Goal: Task Accomplishment & Management: Manage account settings

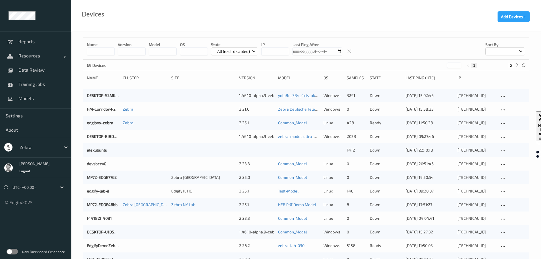
click at [27, 149] on div at bounding box center [39, 147] width 38 height 7
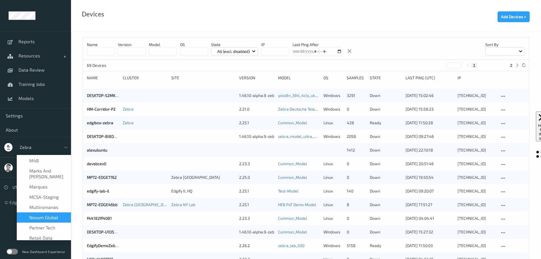
scroll to position [186, 0]
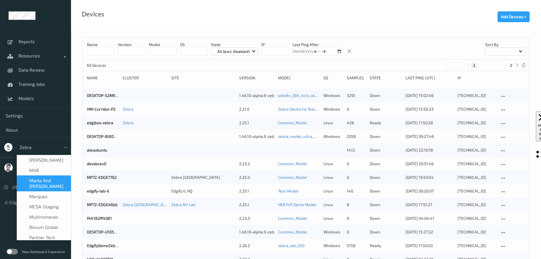
click at [35, 177] on span "Marks and [PERSON_NAME]" at bounding box center [48, 182] width 38 height 11
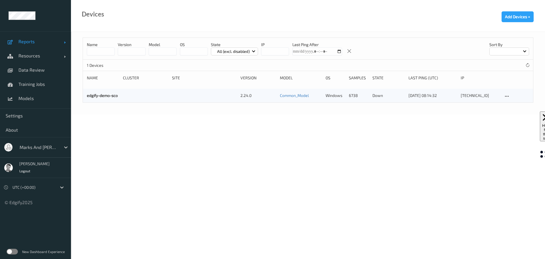
click at [23, 41] on span "Reports" at bounding box center [40, 42] width 45 height 6
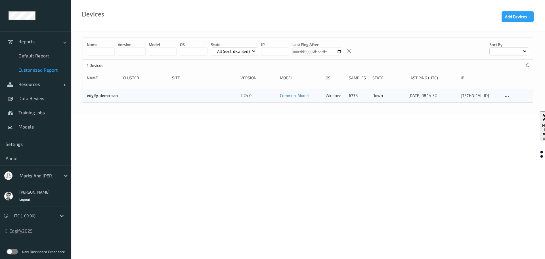
click at [39, 72] on span "Customized Report" at bounding box center [41, 70] width 47 height 6
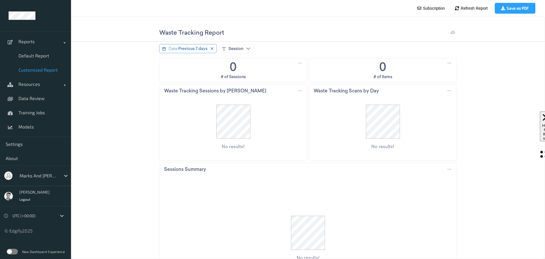
click at [183, 49] on span "Previous 7 days" at bounding box center [192, 49] width 29 height 6
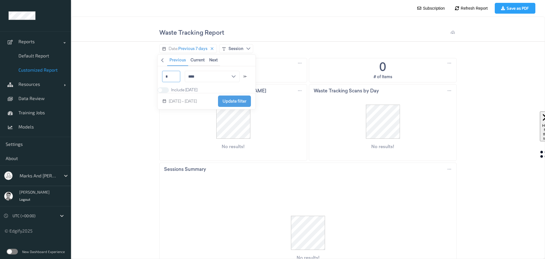
click at [172, 78] on input "*" at bounding box center [171, 76] width 18 height 11
click at [193, 76] on input "****" at bounding box center [212, 76] width 55 height 11
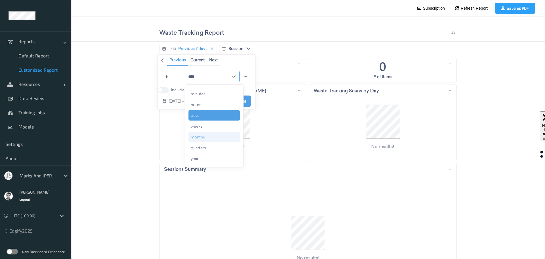
click at [196, 136] on div "months" at bounding box center [198, 137] width 14 height 6
type input "******"
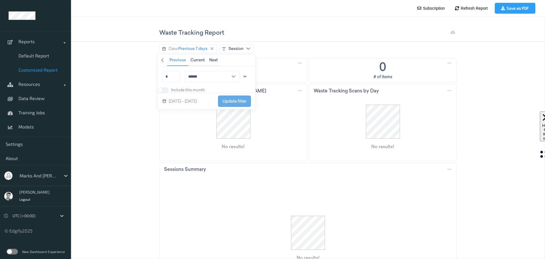
click at [230, 103] on span "Update filter" at bounding box center [235, 101] width 24 height 5
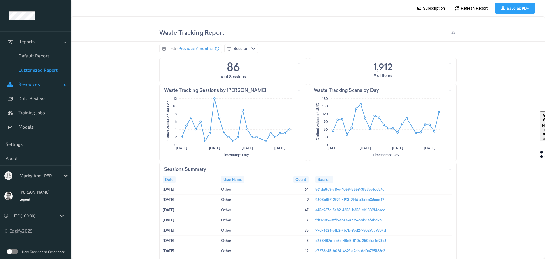
click at [33, 84] on span "Resources" at bounding box center [40, 84] width 45 height 6
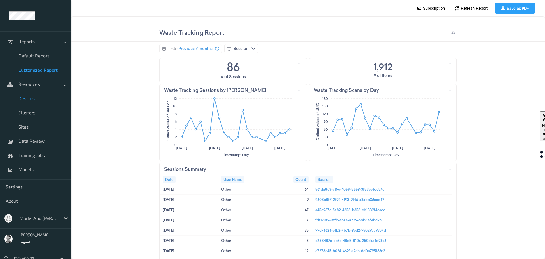
click at [28, 100] on span "Devices" at bounding box center [41, 98] width 47 height 6
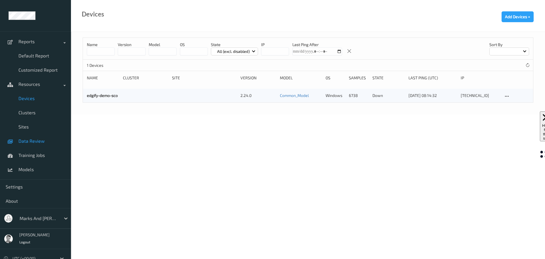
click at [30, 142] on span "Data Review" at bounding box center [41, 141] width 47 height 6
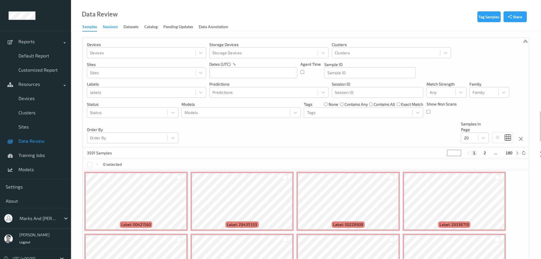
click at [111, 26] on div "Sessions" at bounding box center [110, 27] width 15 height 7
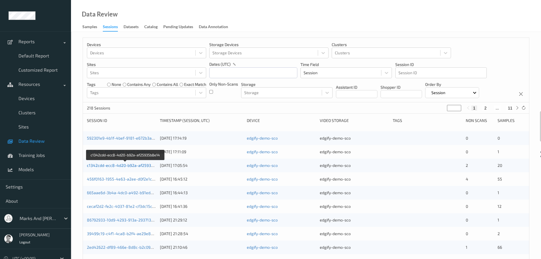
click at [124, 167] on link "c1342cdd-ecc8-4d20-b92a-af25935b8e14" at bounding box center [126, 165] width 78 height 5
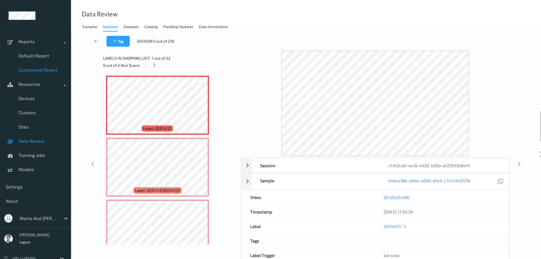
click at [35, 72] on span "Customized Report" at bounding box center [41, 70] width 47 height 6
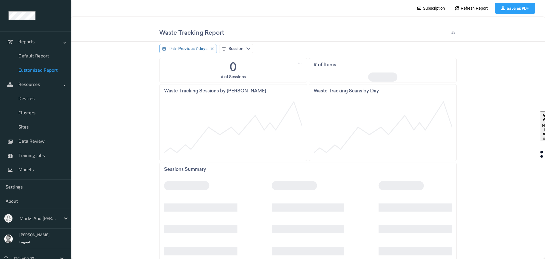
click at [193, 49] on span "Previous 7 days" at bounding box center [192, 49] width 29 height 6
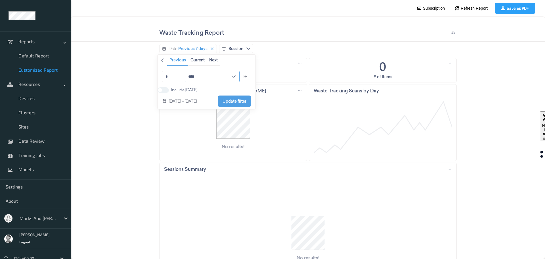
click at [196, 75] on input "****" at bounding box center [212, 76] width 55 height 11
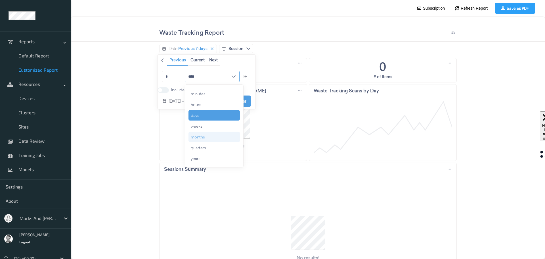
click at [201, 136] on div "months" at bounding box center [198, 137] width 14 height 6
type input "******"
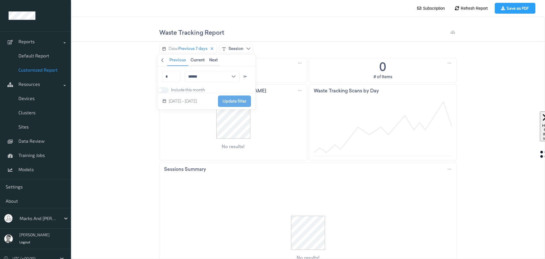
click at [230, 103] on span "Update filter" at bounding box center [235, 101] width 24 height 5
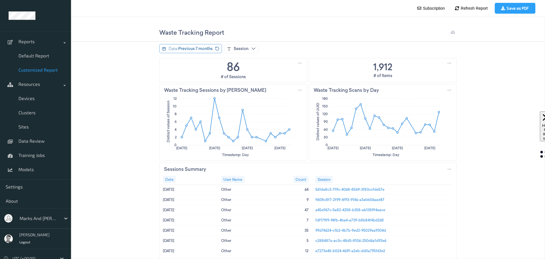
click at [203, 49] on span "Previous 7 months" at bounding box center [195, 49] width 34 height 6
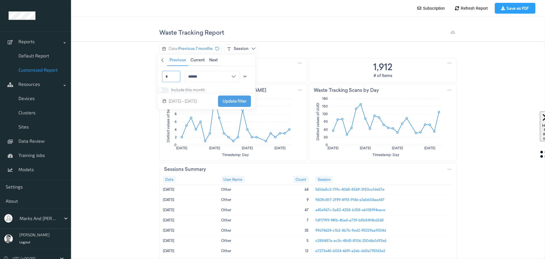
click at [170, 77] on input "*" at bounding box center [171, 76] width 18 height 11
type input "*"
type input "*****"
type input "**"
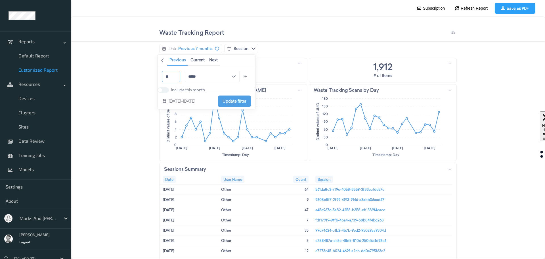
type input "******"
type input "**"
click at [243, 103] on span "Update filter" at bounding box center [235, 101] width 24 height 5
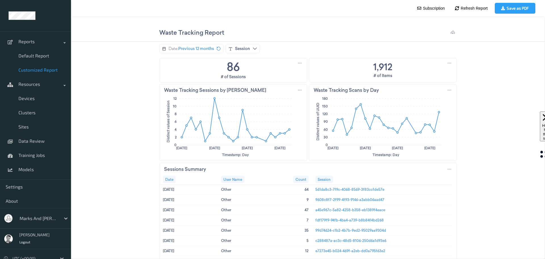
click at [33, 220] on div at bounding box center [39, 218] width 38 height 7
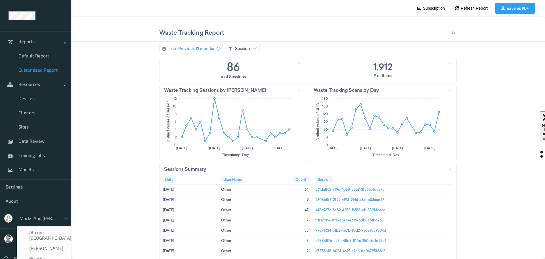
scroll to position [131, 0]
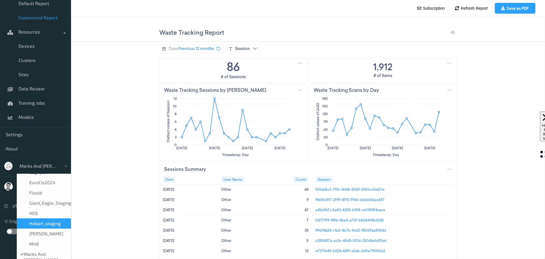
click at [10, 228] on ul "Reports Default Report Customized Report Resources Devices Clusters Sites Data …" at bounding box center [35, 129] width 71 height 259
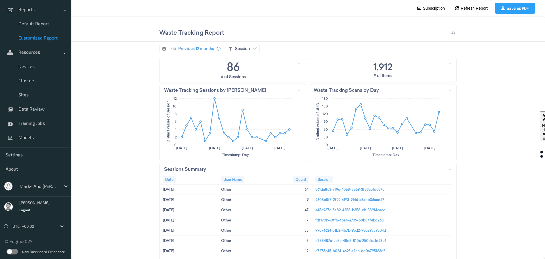
click at [12, 251] on label at bounding box center [12, 251] width 11 height 6
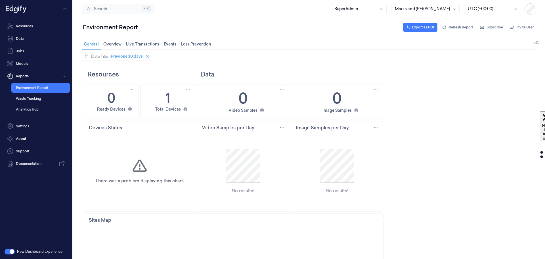
click at [431, 9] on div at bounding box center [422, 9] width 55 height 6
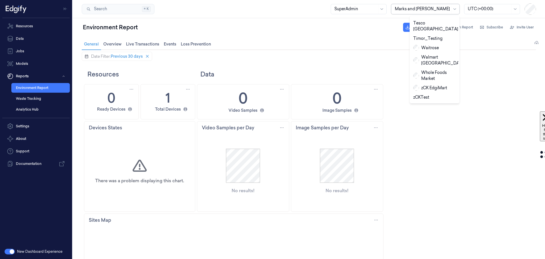
scroll to position [313, 0]
click at [424, 112] on div "Zebra" at bounding box center [422, 115] width 19 height 6
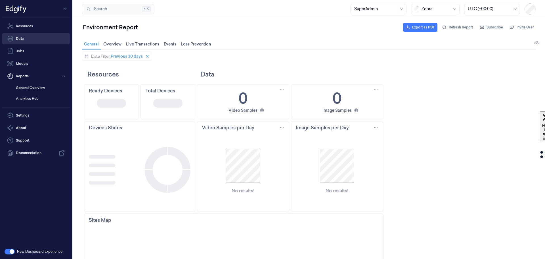
click at [21, 40] on link "Data" at bounding box center [36, 38] width 68 height 11
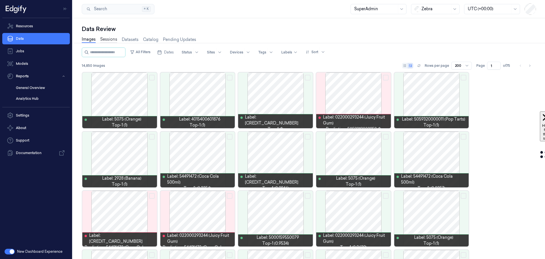
click at [107, 41] on link "Sessions" at bounding box center [108, 39] width 17 height 7
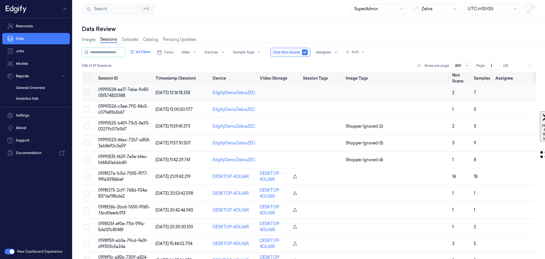
click at [120, 91] on span "01990534-ea17-7eba-9c83-05f574820388" at bounding box center [123, 92] width 51 height 11
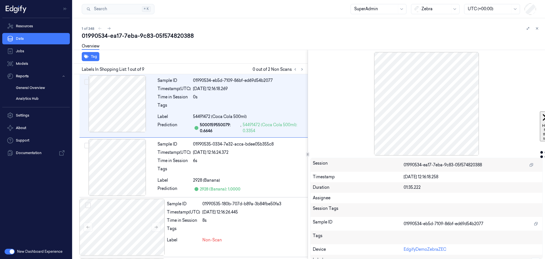
click at [426, 101] on div at bounding box center [426, 103] width 233 height 103
click at [539, 30] on icon at bounding box center [537, 28] width 4 height 4
click at [537, 28] on div "1 of 348 01990534-ea17-7eba-9c83-05f574820388 Overview Tag Labels In Shopping L…" at bounding box center [309, 138] width 472 height 240
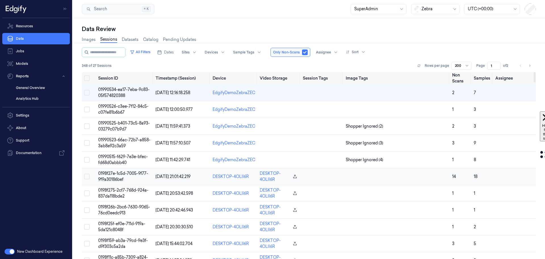
click at [113, 178] on span "0198f27e-1c5d-7005-9f77-9f9a30186bef" at bounding box center [123, 176] width 50 height 11
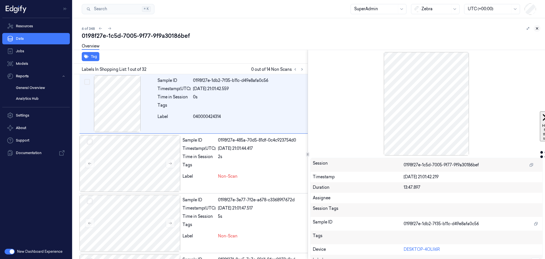
click at [536, 28] on icon at bounding box center [537, 28] width 4 height 4
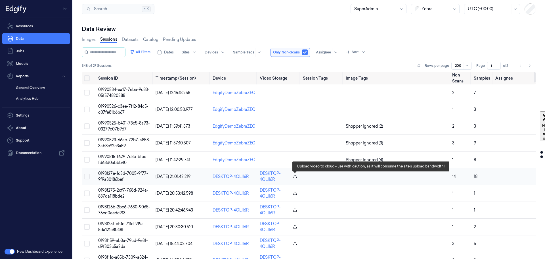
click at [294, 176] on icon "button" at bounding box center [295, 176] width 5 height 5
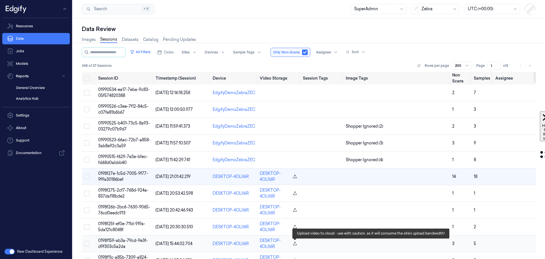
click at [294, 245] on icon "button" at bounding box center [294, 242] width 3 height 3
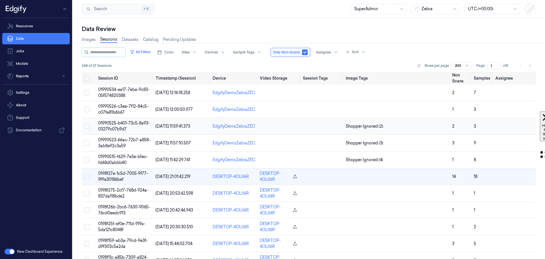
scroll to position [11, 0]
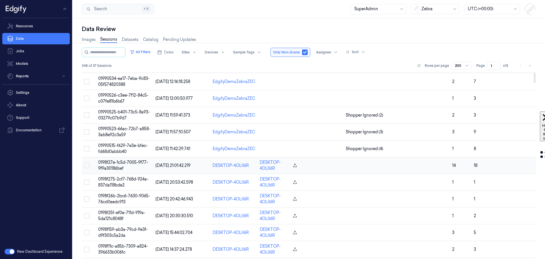
click at [116, 165] on td "0198f27e-1c5d-7005-9f77-9f9a30186bef" at bounding box center [124, 165] width 57 height 17
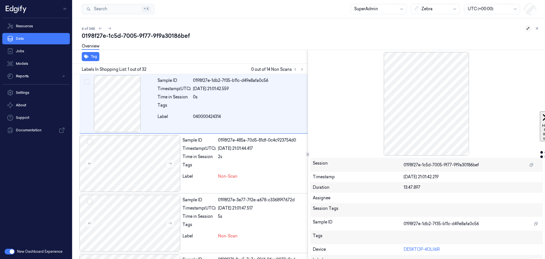
click at [528, 29] on icon at bounding box center [528, 28] width 4 height 4
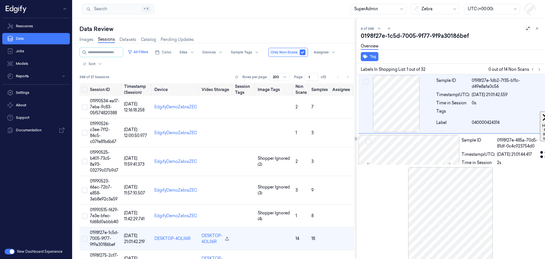
click at [527, 29] on icon at bounding box center [528, 28] width 4 height 4
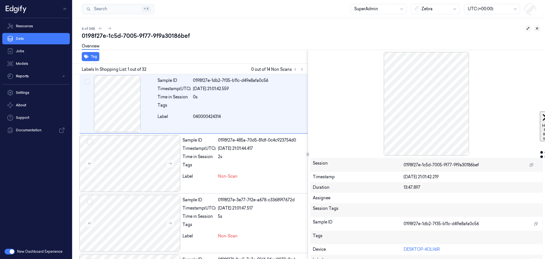
click at [537, 28] on icon at bounding box center [537, 28] width 4 height 4
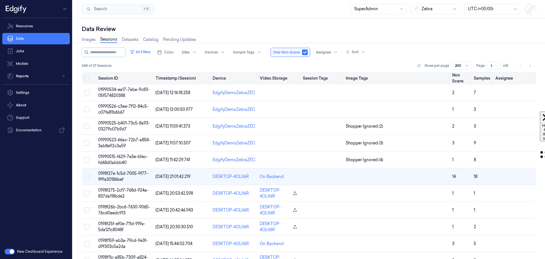
scroll to position [11, 0]
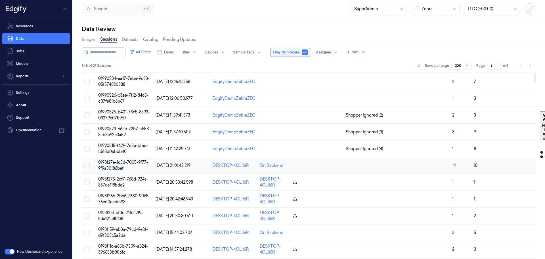
click at [123, 162] on span "0198f27e-1c5d-7005-9f77-9f9a30186bef" at bounding box center [123, 165] width 50 height 11
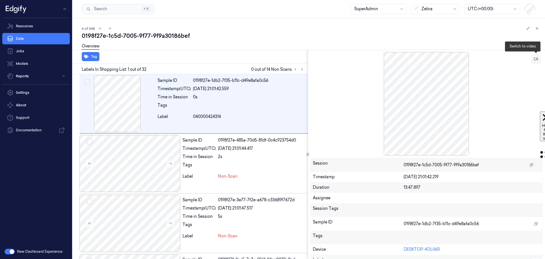
click at [536, 57] on icon at bounding box center [536, 59] width 4 height 4
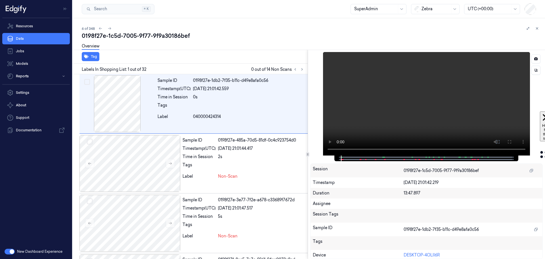
click at [361, 159] on div at bounding box center [360, 159] width 1 height 1
click at [361, 160] on div at bounding box center [360, 159] width 1 height 1
click at [139, 225] on div at bounding box center [130, 222] width 101 height 57
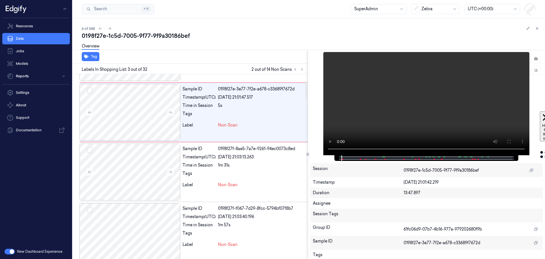
scroll to position [198, 0]
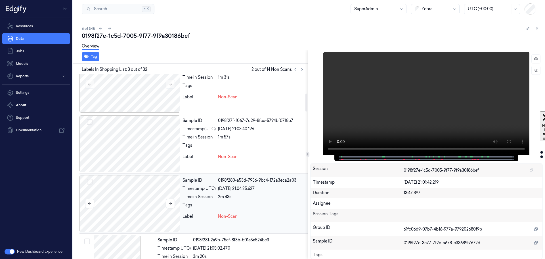
click at [132, 207] on div at bounding box center [130, 203] width 101 height 57
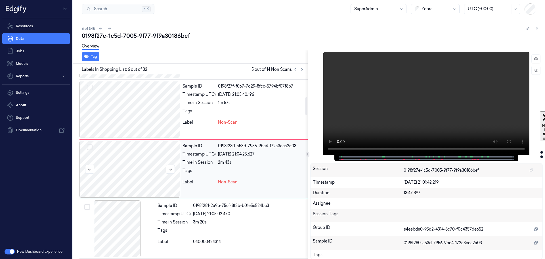
scroll to position [235, 0]
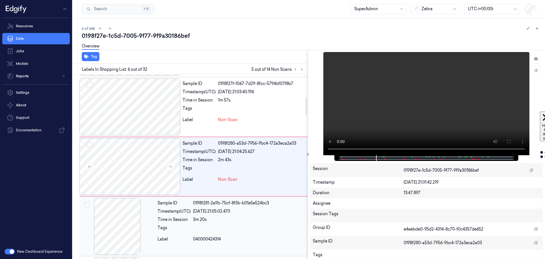
click at [122, 225] on div at bounding box center [118, 226] width 76 height 57
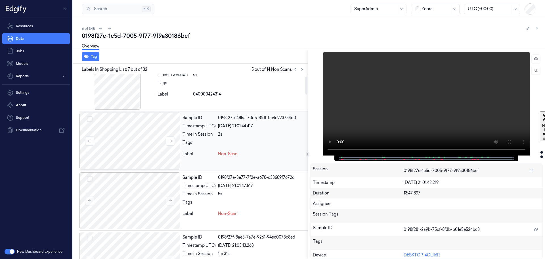
scroll to position [0, 0]
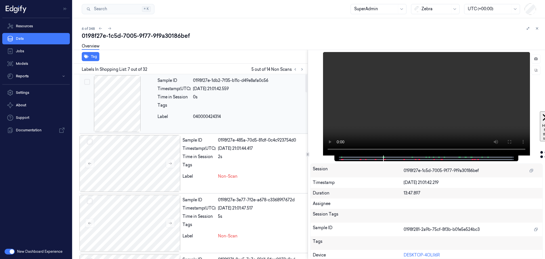
click at [112, 93] on div at bounding box center [118, 103] width 76 height 57
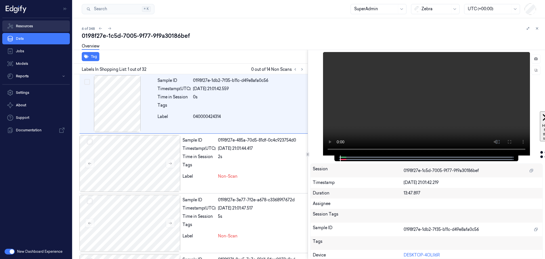
drag, startPoint x: 23, startPoint y: 26, endPoint x: 25, endPoint y: 22, distance: 3.9
click at [23, 26] on link "Resources" at bounding box center [36, 25] width 68 height 11
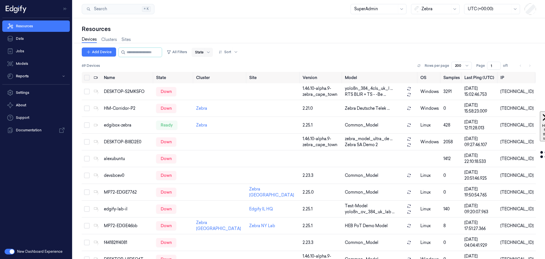
click at [203, 53] on div at bounding box center [199, 52] width 9 height 5
click at [206, 63] on div "Ready" at bounding box center [206, 64] width 12 height 6
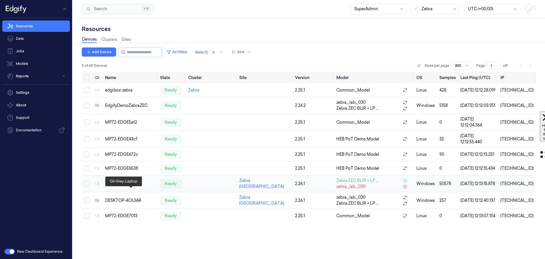
click at [121, 187] on div "Gil-Grey-Laptop" at bounding box center [130, 184] width 51 height 6
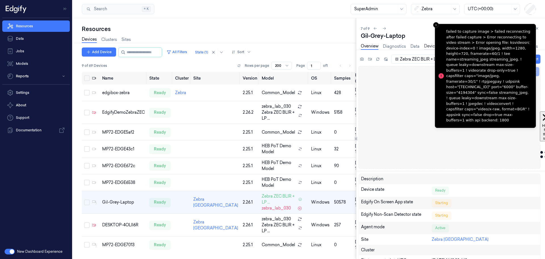
click at [427, 46] on link "Device Settings" at bounding box center [439, 46] width 30 height 7
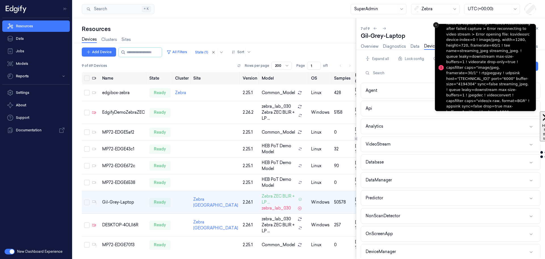
click at [436, 25] on line "Close toast" at bounding box center [436, 25] width 2 height 2
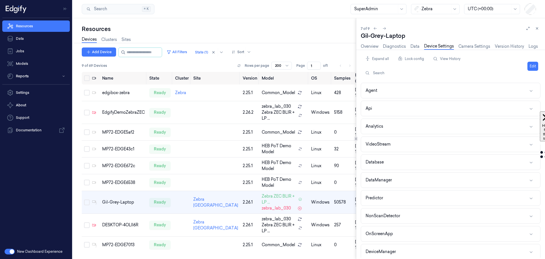
click at [532, 66] on button "Edit" at bounding box center [533, 66] width 11 height 9
click at [421, 145] on button "VideoStream" at bounding box center [450, 144] width 179 height 15
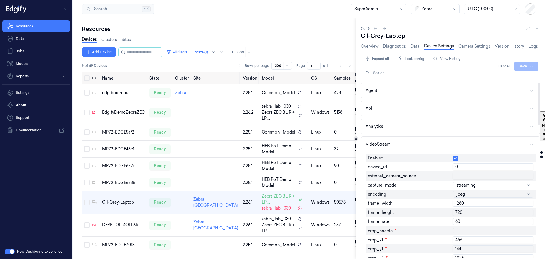
click at [458, 164] on input "0" at bounding box center [493, 166] width 81 height 7
drag, startPoint x: 462, startPoint y: 166, endPoint x: 447, endPoint y: 166, distance: 14.5
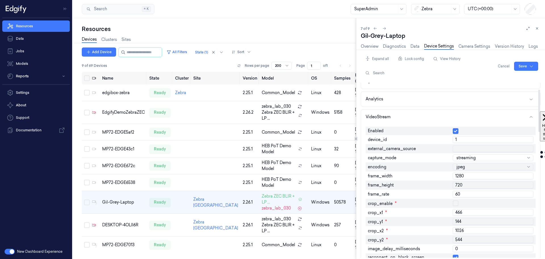
scroll to position [57, 0]
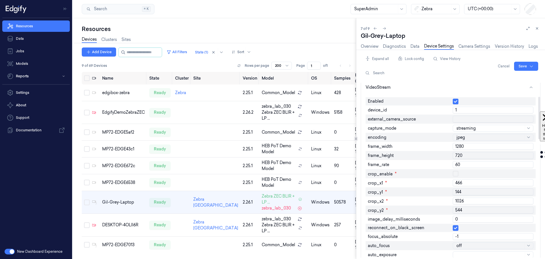
type input "1"
click at [470, 127] on div at bounding box center [490, 128] width 67 height 6
click at [475, 144] on div "on-demand" at bounding box center [468, 144] width 23 height 6
click at [486, 138] on div at bounding box center [490, 137] width 67 height 6
click at [486, 152] on div "raw" at bounding box center [493, 153] width 73 height 3
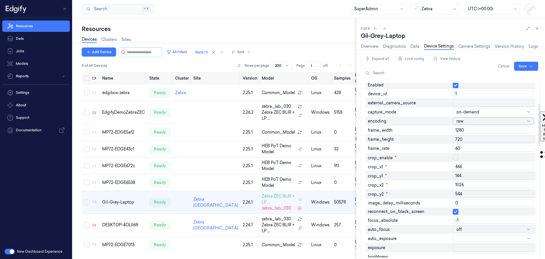
scroll to position [85, 0]
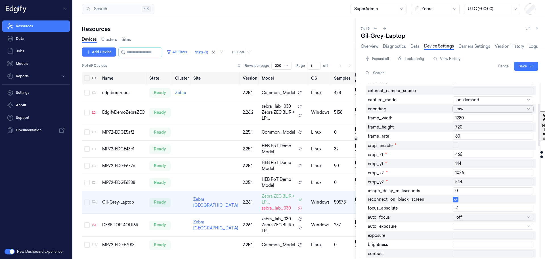
click at [471, 119] on input "1280" at bounding box center [493, 117] width 81 height 7
click at [471, 127] on input "720" at bounding box center [493, 127] width 81 height 7
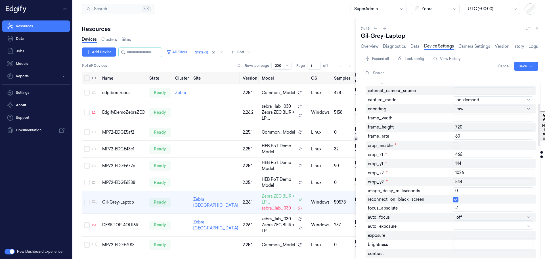
click at [471, 127] on input "720" at bounding box center [493, 127] width 81 height 7
click at [471, 138] on input "60" at bounding box center [493, 136] width 81 height 7
click at [427, 73] on div at bounding box center [430, 72] width 114 height 5
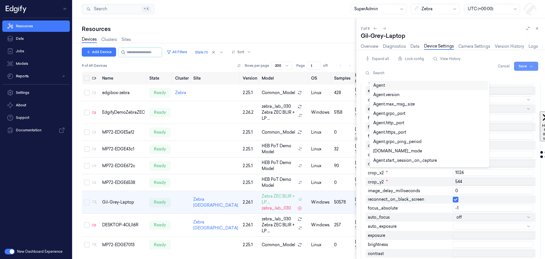
click at [522, 66] on html "Resources Data Jobs Models Reports Settings About Support Documentation New Das…" at bounding box center [272, 129] width 545 height 259
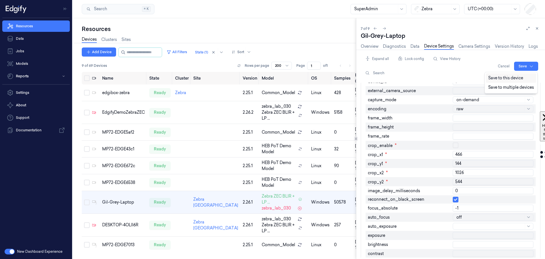
click at [510, 77] on div "Save to this device" at bounding box center [511, 77] width 50 height 9
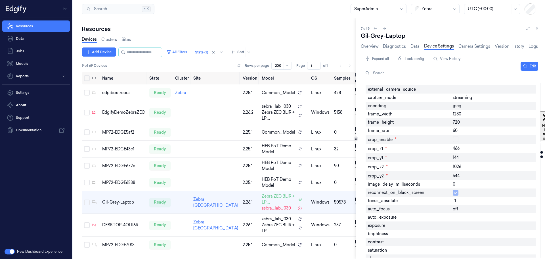
scroll to position [85, 0]
click at [369, 46] on link "Overview" at bounding box center [370, 46] width 18 height 7
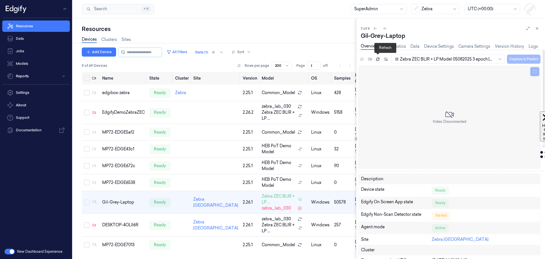
click at [378, 59] on icon at bounding box center [378, 59] width 4 height 4
click at [430, 46] on link "Device Settings" at bounding box center [439, 46] width 30 height 7
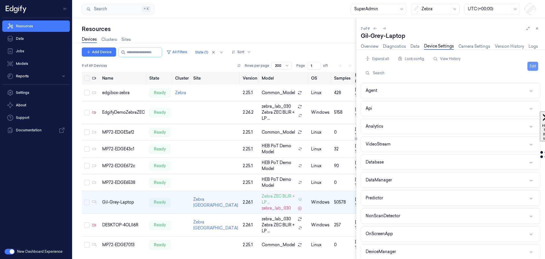
click at [533, 66] on button "Edit" at bounding box center [533, 66] width 11 height 9
click at [414, 143] on button "VideoStream" at bounding box center [450, 144] width 179 height 15
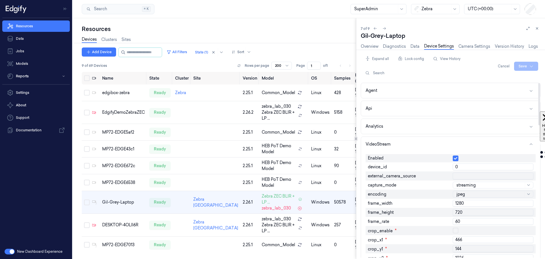
click at [455, 159] on button "button" at bounding box center [456, 158] width 6 height 6
click at [507, 76] on div "Cancel Save" at bounding box center [517, 66] width 43 height 24
click at [503, 66] on button "Cancel" at bounding box center [504, 66] width 16 height 9
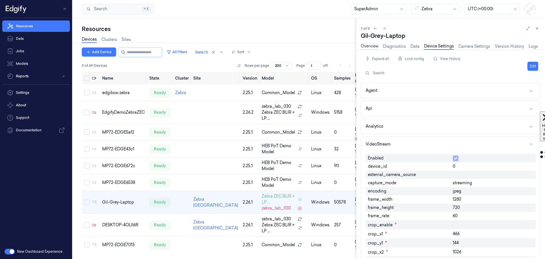
click at [364, 45] on link "Overview" at bounding box center [370, 46] width 18 height 7
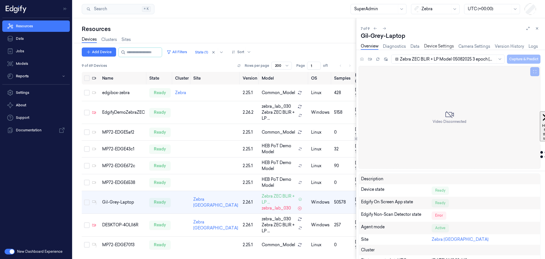
click at [435, 44] on link "Device Settings" at bounding box center [439, 46] width 30 height 7
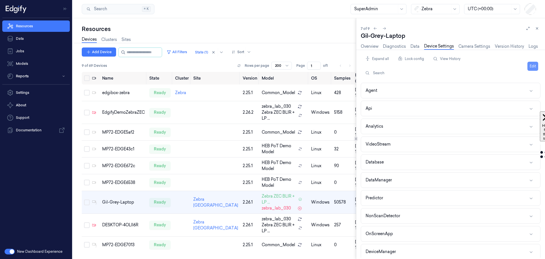
click at [531, 66] on button "Edit" at bounding box center [533, 66] width 11 height 9
click at [417, 144] on button "VideoStream" at bounding box center [450, 144] width 179 height 15
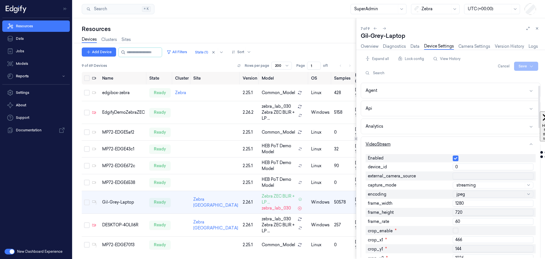
scroll to position [28, 0]
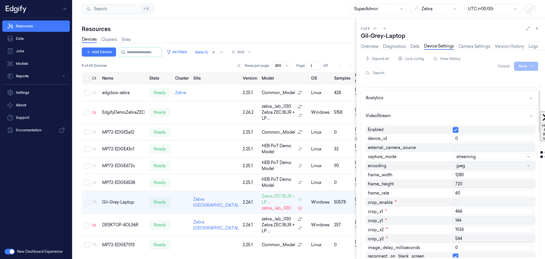
click at [459, 138] on input "0" at bounding box center [493, 138] width 81 height 7
type input "1"
click at [470, 154] on div at bounding box center [490, 157] width 67 height 6
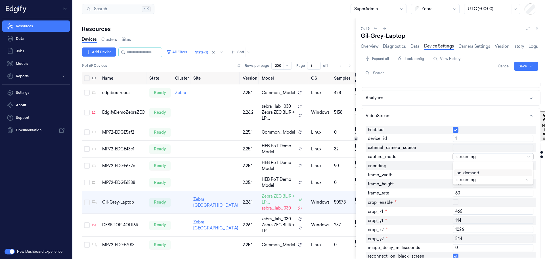
click at [472, 171] on div "on-demand" at bounding box center [468, 173] width 23 height 6
click at [472, 175] on input "1280" at bounding box center [493, 174] width 81 height 7
click at [471, 175] on input "1280" at bounding box center [493, 174] width 81 height 7
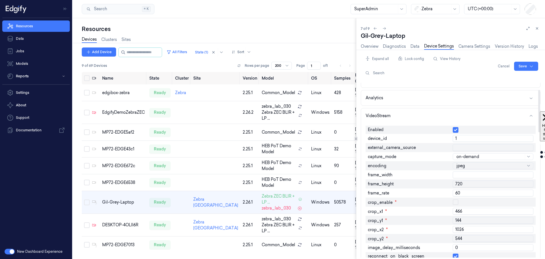
click at [469, 182] on input "720" at bounding box center [493, 183] width 81 height 7
click at [463, 195] on input "60" at bounding box center [493, 192] width 81 height 7
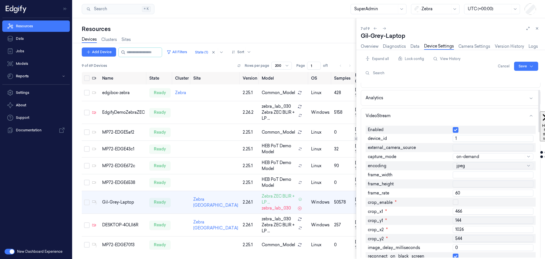
click at [463, 195] on input "60" at bounding box center [493, 192] width 81 height 7
click at [523, 68] on html "Resources Data Jobs Models Reports Settings About Support Documentation New Das…" at bounding box center [272, 129] width 545 height 259
click at [514, 81] on div "Save to this device" at bounding box center [511, 77] width 50 height 9
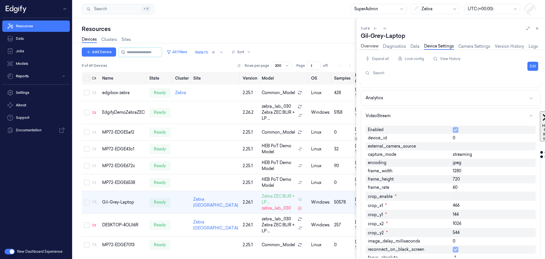
click at [365, 47] on link "Overview" at bounding box center [370, 46] width 18 height 7
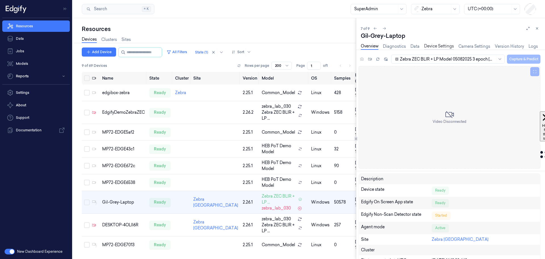
click at [438, 47] on link "Device Settings" at bounding box center [439, 46] width 30 height 7
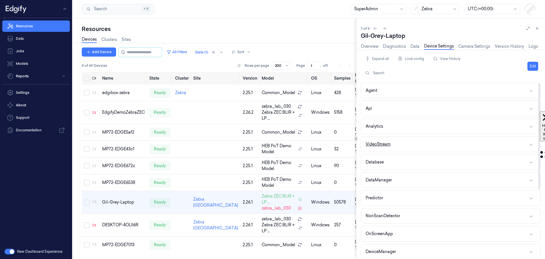
click at [419, 145] on button "VideoStream" at bounding box center [450, 144] width 179 height 15
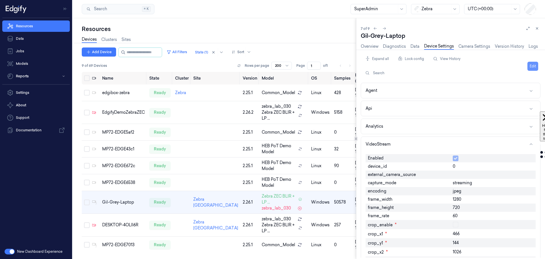
click at [534, 67] on button "Edit" at bounding box center [533, 66] width 11 height 9
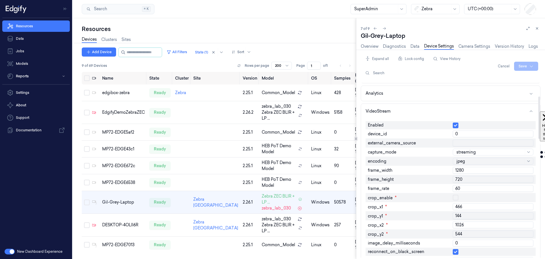
scroll to position [57, 0]
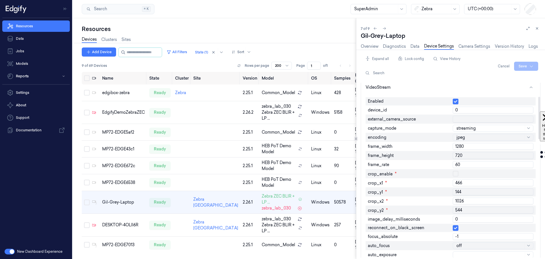
click at [455, 99] on button "button" at bounding box center [456, 102] width 6 height 6
click at [525, 69] on html "Resources Data Jobs Models Reports Settings About Support Documentation New Das…" at bounding box center [272, 129] width 545 height 259
click at [513, 80] on div "Save to this device" at bounding box center [511, 77] width 50 height 9
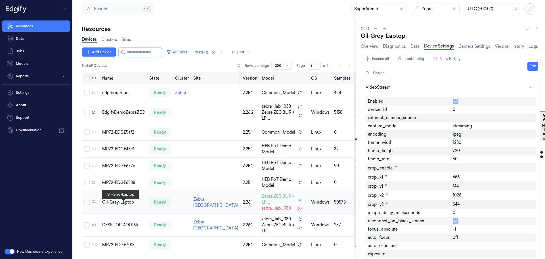
click at [122, 205] on div "Gil-Grey-Laptop" at bounding box center [123, 202] width 43 height 6
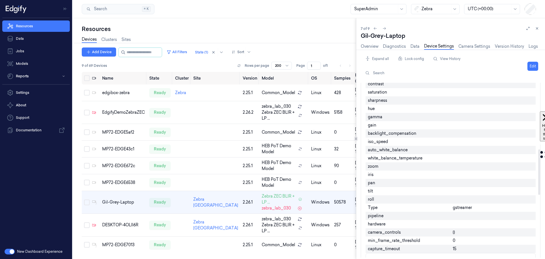
scroll to position [256, 0]
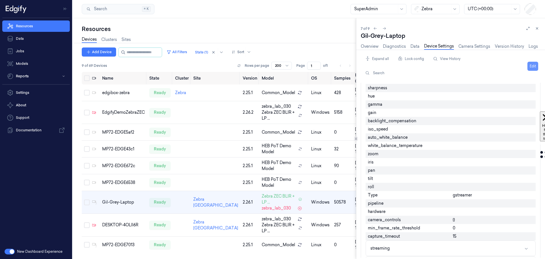
click at [532, 67] on button "Edit" at bounding box center [533, 66] width 11 height 9
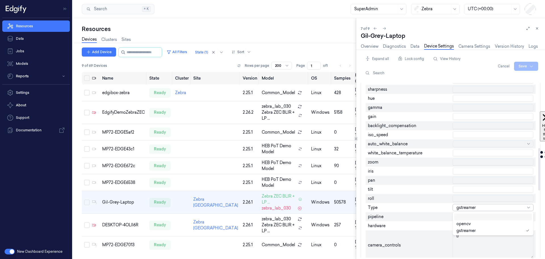
click at [465, 203] on div "gstreamer" at bounding box center [490, 207] width 67 height 8
click at [461, 213] on div at bounding box center [493, 216] width 78 height 7
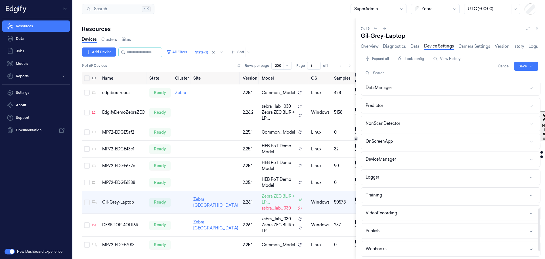
scroll to position [523, 0]
click at [424, 126] on button "NonScanDetector" at bounding box center [450, 122] width 179 height 15
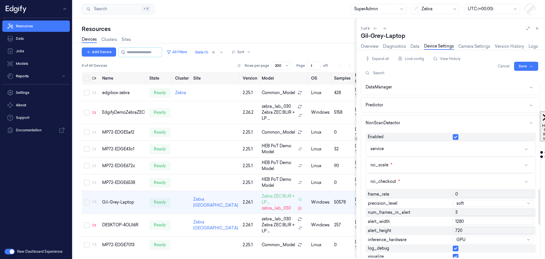
click at [455, 136] on button "button" at bounding box center [456, 137] width 6 height 6
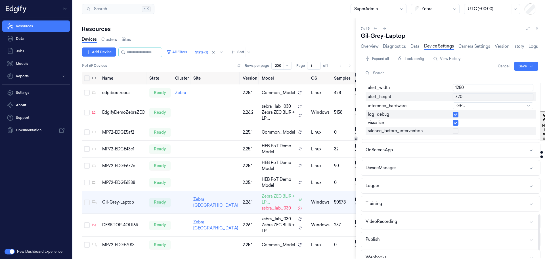
scroll to position [685, 0]
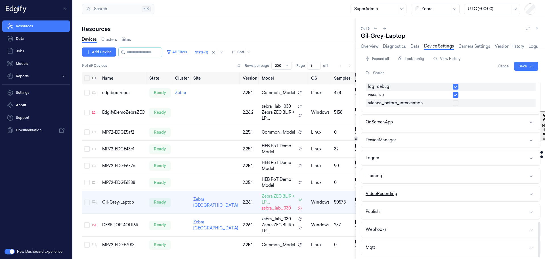
click at [418, 194] on button "VideoRecording" at bounding box center [450, 193] width 179 height 15
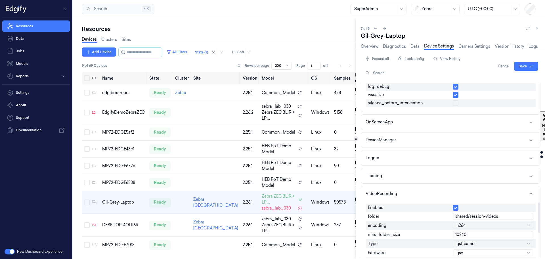
click at [454, 207] on button "button" at bounding box center [456, 208] width 6 height 6
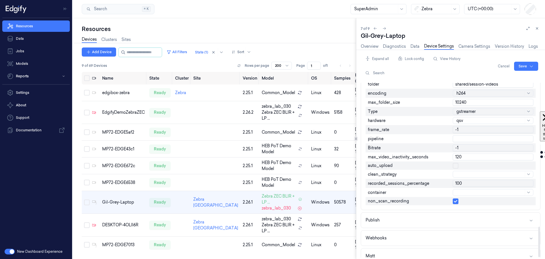
scroll to position [825, 0]
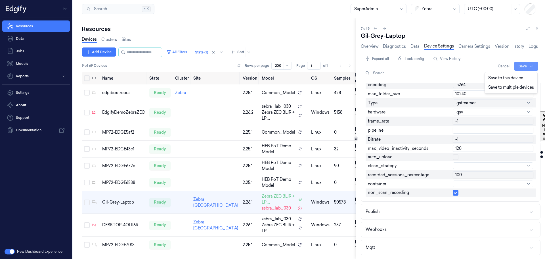
click at [524, 67] on html "Resources Data Jobs Models Reports Settings About Support Documentation New Das…" at bounding box center [272, 129] width 545 height 259
click at [501, 79] on div "Save to this device" at bounding box center [511, 77] width 50 height 9
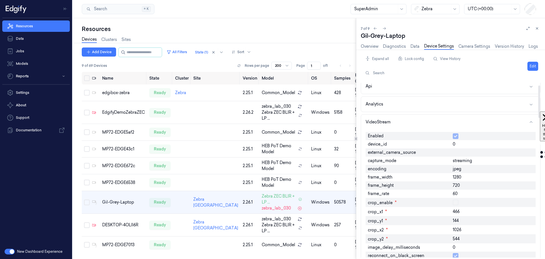
scroll to position [0, 0]
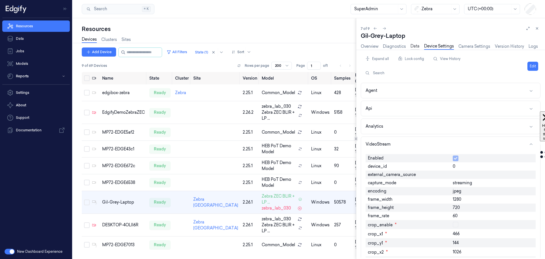
click at [413, 47] on link "Data" at bounding box center [415, 46] width 9 height 7
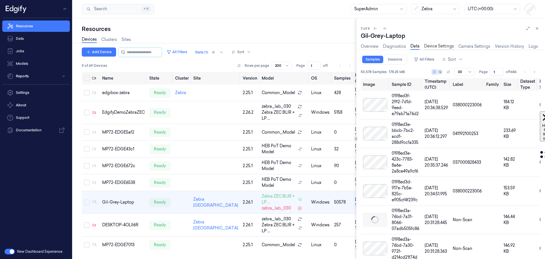
click at [440, 46] on link "Device Settings" at bounding box center [439, 46] width 30 height 7
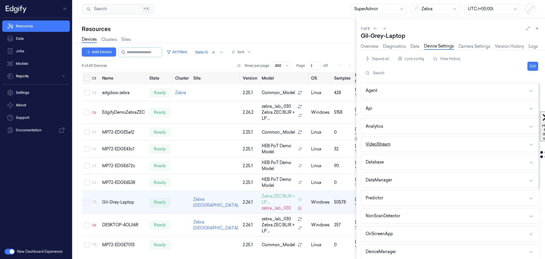
click at [442, 143] on button "VideoStream" at bounding box center [450, 144] width 179 height 15
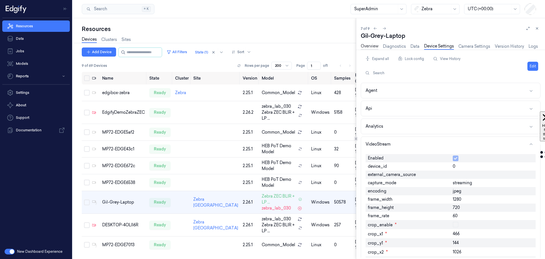
click at [370, 47] on link "Overview" at bounding box center [370, 46] width 18 height 7
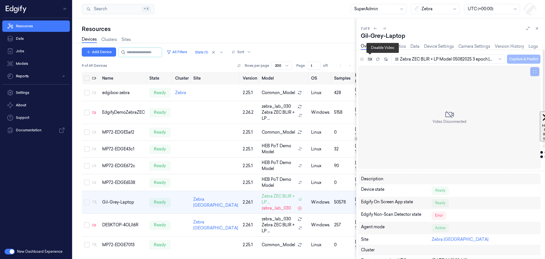
click at [370, 59] on icon at bounding box center [370, 58] width 4 height 3
click at [379, 58] on icon at bounding box center [377, 58] width 3 height 1
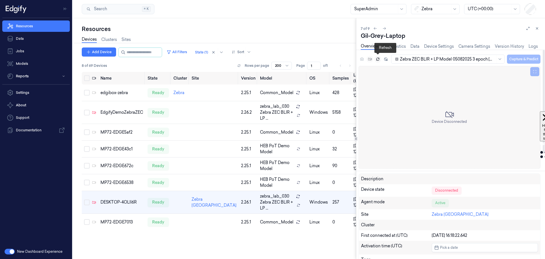
click at [378, 59] on icon at bounding box center [378, 59] width 4 height 4
click at [377, 60] on icon at bounding box center [378, 59] width 4 height 4
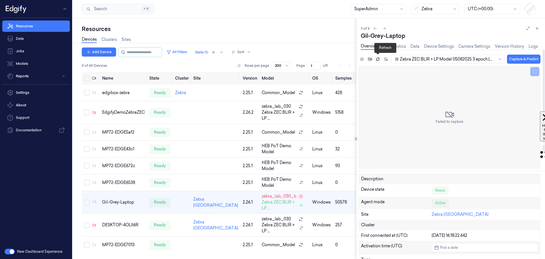
scroll to position [13, 0]
click at [522, 61] on button "Capture & Predict" at bounding box center [524, 59] width 34 height 9
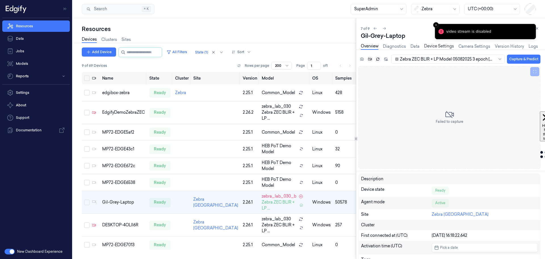
click at [439, 46] on link "Device Settings" at bounding box center [439, 46] width 30 height 7
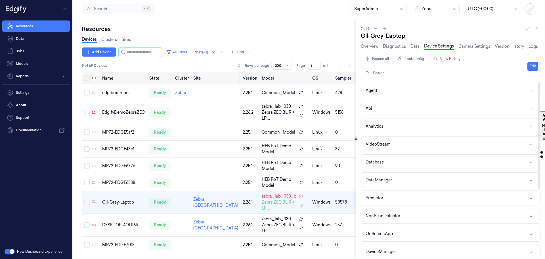
click at [532, 66] on button "Edit" at bounding box center [533, 66] width 11 height 9
click at [468, 95] on button "Agent" at bounding box center [450, 90] width 179 height 15
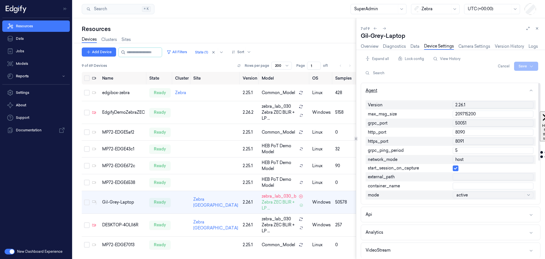
click at [471, 89] on button "Agent" at bounding box center [450, 90] width 179 height 15
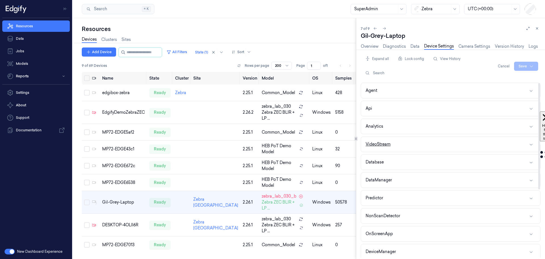
click at [448, 142] on button "VideoStream" at bounding box center [450, 144] width 179 height 15
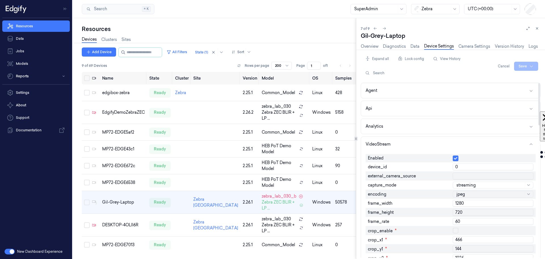
click at [462, 166] on input "0" at bounding box center [493, 166] width 81 height 7
type input "1"
click at [468, 185] on div at bounding box center [490, 185] width 67 height 6
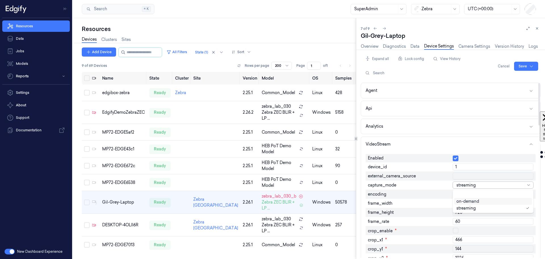
click at [464, 199] on div "on-demand" at bounding box center [468, 201] width 23 height 6
click at [465, 193] on div at bounding box center [490, 194] width 67 height 6
click at [466, 202] on div at bounding box center [493, 203] width 73 height 3
click at [461, 205] on input "1280" at bounding box center [493, 203] width 81 height 7
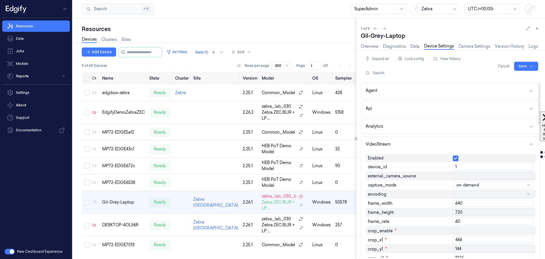
type input "640"
click at [461, 212] on input "720" at bounding box center [493, 212] width 81 height 7
type input "480"
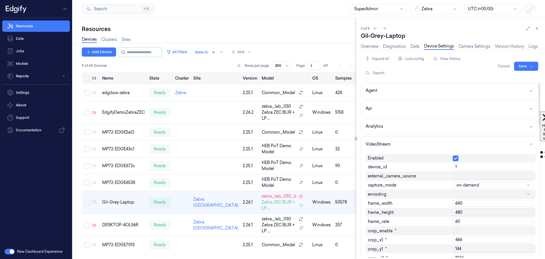
click at [457, 221] on input "60" at bounding box center [493, 221] width 81 height 7
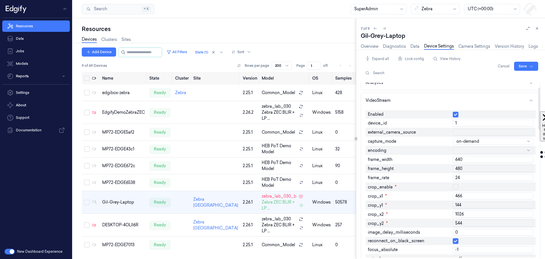
scroll to position [114, 0]
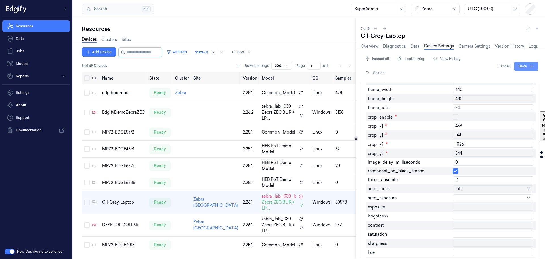
type input "24"
click at [524, 66] on html "Resources Data Jobs Models Reports Settings About Support Documentation New Das…" at bounding box center [272, 129] width 545 height 259
click at [517, 79] on div "Save to this device" at bounding box center [511, 77] width 50 height 9
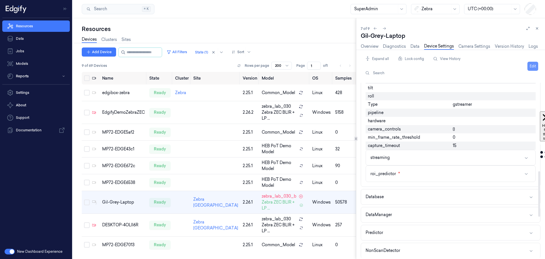
scroll to position [312, 0]
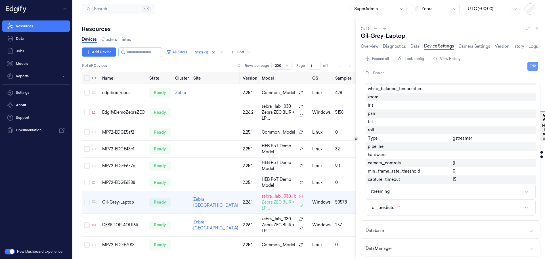
click at [533, 66] on button "Edit" at bounding box center [533, 66] width 11 height 9
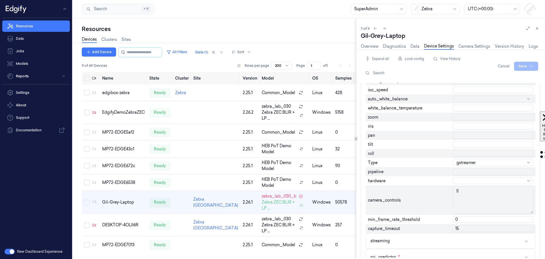
scroll to position [331, 0]
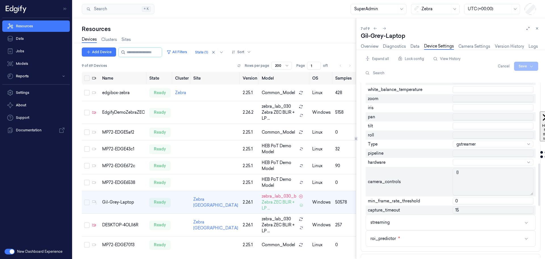
click at [463, 145] on div at bounding box center [490, 144] width 67 height 6
click at [465, 159] on div "opencv" at bounding box center [464, 160] width 14 height 6
click at [469, 146] on div at bounding box center [490, 144] width 67 height 6
click at [470, 164] on div "gstreamer" at bounding box center [466, 167] width 19 height 6
click at [469, 145] on div at bounding box center [490, 144] width 67 height 6
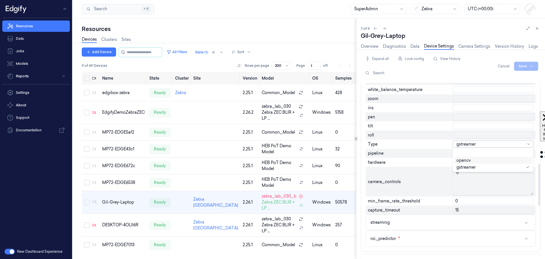
click at [474, 161] on div "opencv" at bounding box center [493, 159] width 73 height 3
click at [523, 70] on html "Resources Data Jobs Models Reports Settings About Support Documentation New Das…" at bounding box center [272, 129] width 545 height 259
click at [495, 78] on div "Save to this device" at bounding box center [511, 77] width 50 height 9
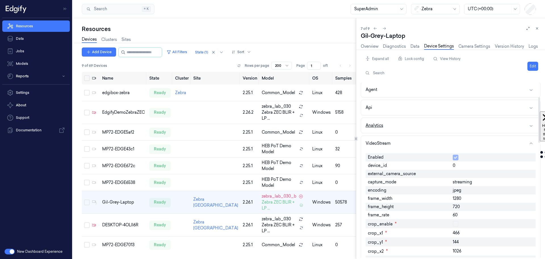
scroll to position [0, 0]
click at [530, 66] on button "Edit" at bounding box center [533, 66] width 11 height 9
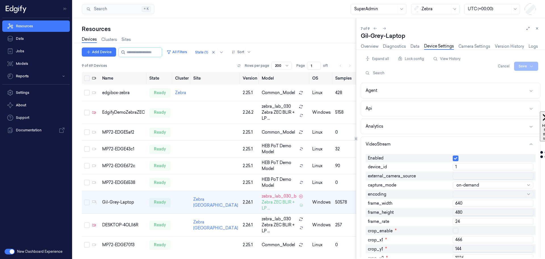
click at [506, 67] on button "Cancel" at bounding box center [504, 66] width 16 height 9
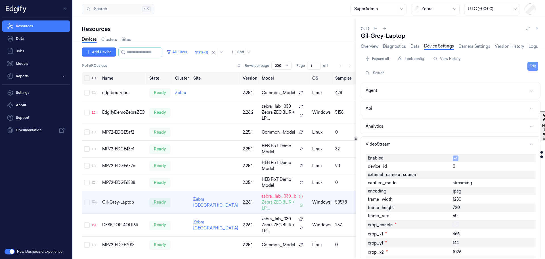
click at [532, 67] on button "Edit" at bounding box center [533, 66] width 11 height 9
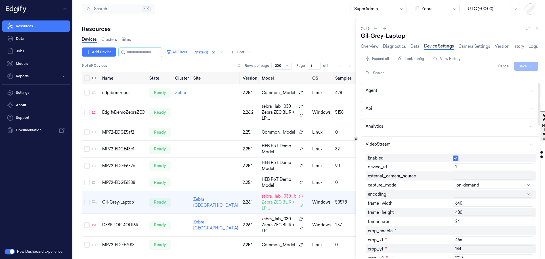
click at [465, 168] on input "1" at bounding box center [493, 166] width 81 height 7
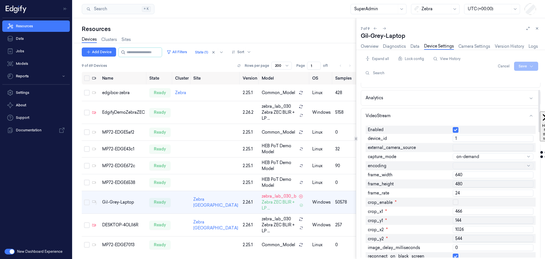
click at [460, 194] on input "24" at bounding box center [493, 192] width 81 height 7
type input "10"
click at [465, 199] on div at bounding box center [493, 202] width 81 height 6
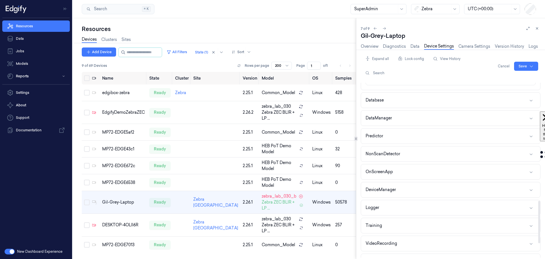
scroll to position [426, 0]
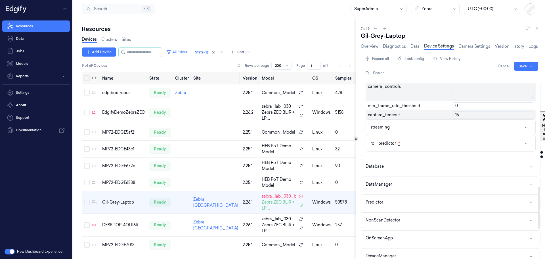
click at [445, 148] on button "roi_predictor *" at bounding box center [451, 143] width 170 height 16
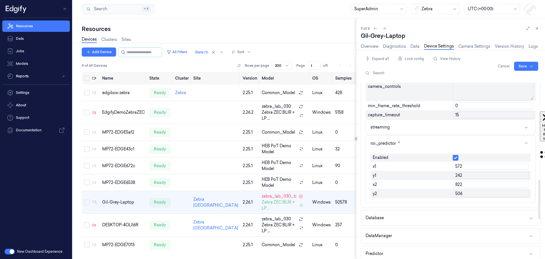
click at [457, 158] on button "button" at bounding box center [456, 158] width 6 height 6
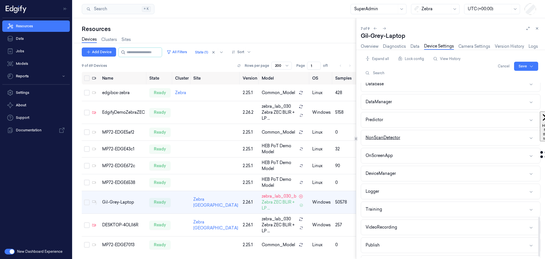
scroll to position [593, 0]
click at [520, 69] on html "Resources Data Jobs Models Reports Settings About Support Documentation New Das…" at bounding box center [272, 129] width 545 height 259
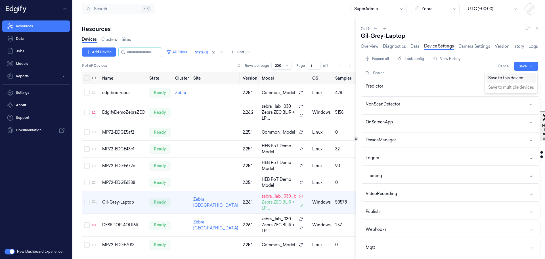
click at [512, 80] on div "Save to this device" at bounding box center [511, 77] width 50 height 9
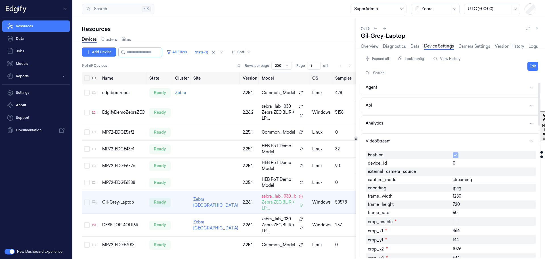
scroll to position [0, 0]
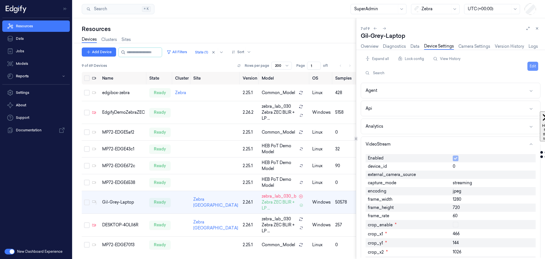
click at [535, 65] on button "Edit" at bounding box center [533, 66] width 11 height 9
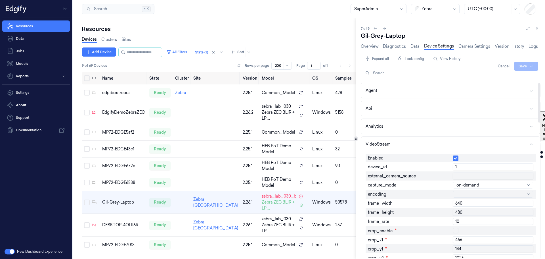
click at [456, 156] on button "button" at bounding box center [456, 158] width 6 height 6
click at [520, 66] on html "Resources Data Jobs Models Reports Settings About Support Documentation New Das…" at bounding box center [272, 129] width 545 height 259
click at [505, 79] on div "Save to this device" at bounding box center [511, 77] width 50 height 9
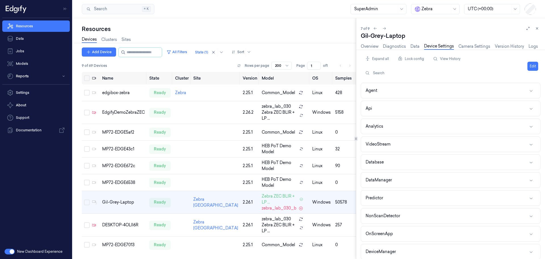
scroll to position [13, 0]
click at [534, 65] on button "Edit" at bounding box center [533, 66] width 11 height 9
click at [487, 147] on button "VideoStream" at bounding box center [450, 144] width 179 height 15
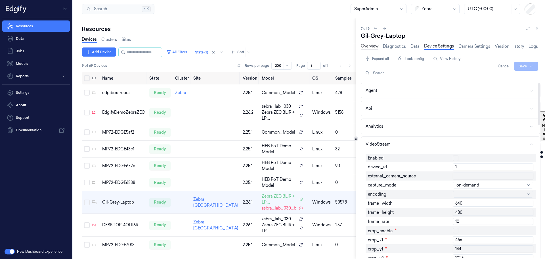
click at [366, 45] on link "Overview" at bounding box center [370, 46] width 18 height 7
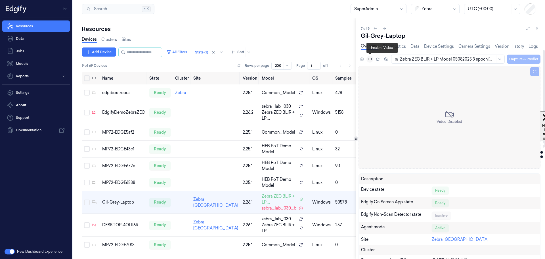
click at [371, 59] on icon at bounding box center [370, 59] width 4 height 2
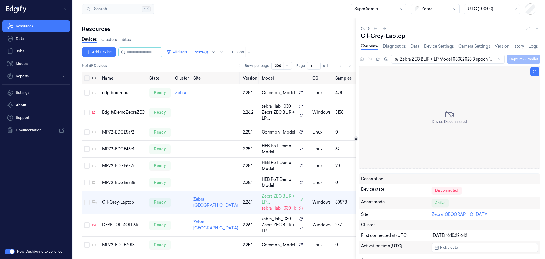
scroll to position [13, 0]
click at [525, 59] on button "Capture & Predict" at bounding box center [524, 59] width 34 height 9
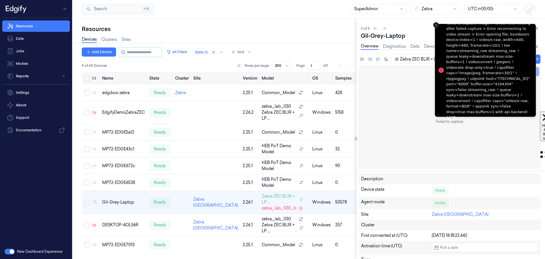
click at [436, 24] on icon "Close toast" at bounding box center [435, 24] width 3 height 3
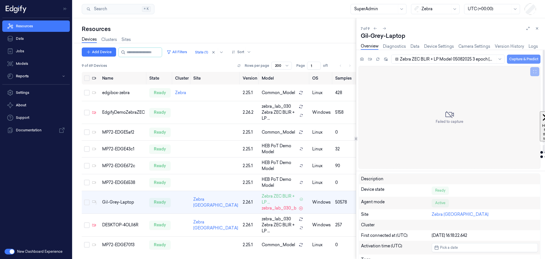
click at [519, 58] on button "Capture & Predict" at bounding box center [524, 59] width 34 height 9
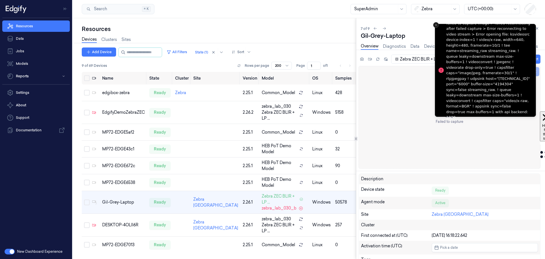
click at [435, 23] on button "Close toast" at bounding box center [436, 25] width 6 height 6
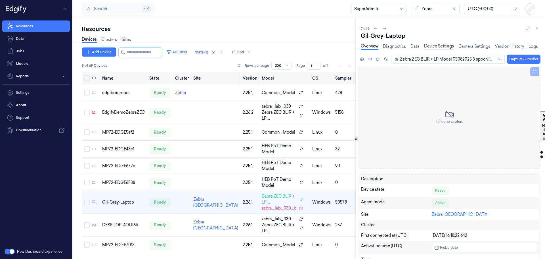
click at [433, 45] on link "Device Settings" at bounding box center [439, 46] width 30 height 7
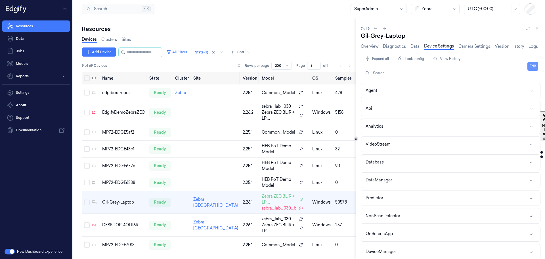
click at [534, 66] on button "Edit" at bounding box center [533, 66] width 11 height 9
click at [468, 143] on button "VideoStream" at bounding box center [450, 144] width 179 height 15
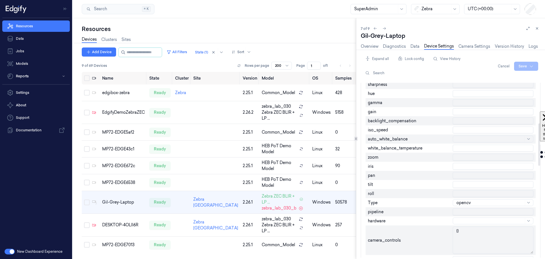
scroll to position [284, 0]
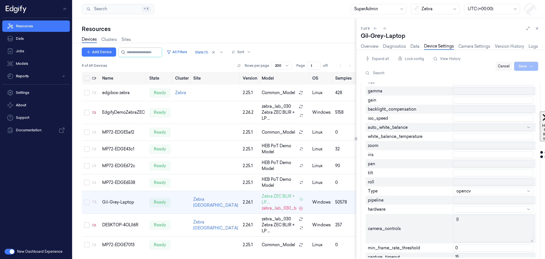
click at [504, 66] on button "Cancel" at bounding box center [504, 66] width 16 height 9
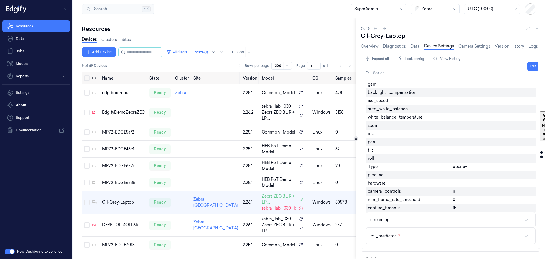
scroll to position [270, 0]
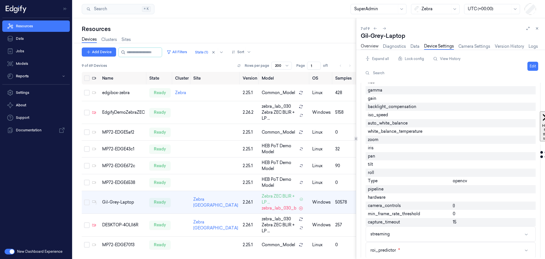
click at [371, 47] on link "Overview" at bounding box center [370, 46] width 18 height 7
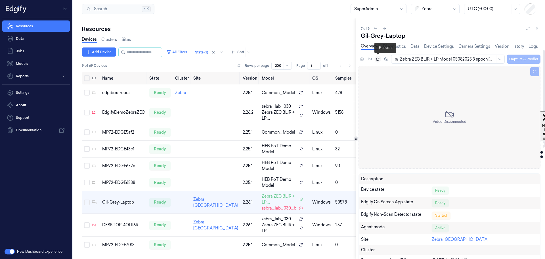
click at [376, 60] on icon at bounding box center [377, 59] width 3 height 1
click at [441, 46] on link "Device Settings" at bounding box center [439, 46] width 30 height 7
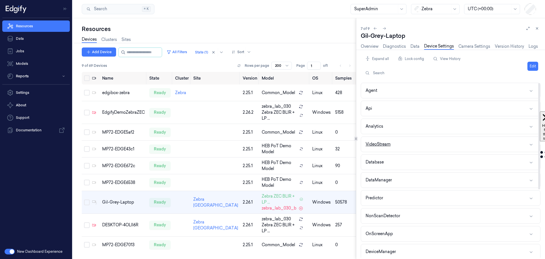
click at [495, 150] on button "VideoStream" at bounding box center [450, 144] width 179 height 15
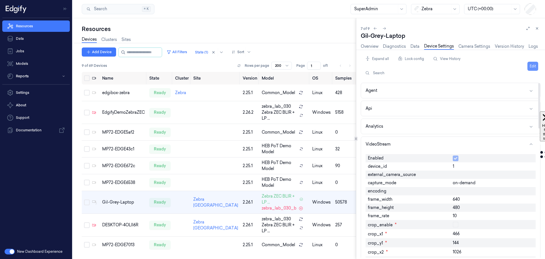
click at [531, 66] on button "Edit" at bounding box center [533, 66] width 11 height 9
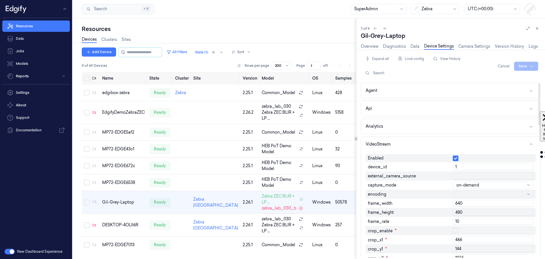
click at [488, 187] on div at bounding box center [490, 185] width 67 height 6
click at [482, 209] on div "streaming" at bounding box center [493, 207] width 73 height 3
click at [524, 65] on html "Resources Data Jobs Models Reports Settings About Support Documentation New Das…" at bounding box center [272, 129] width 545 height 259
click at [514, 81] on div "Save to this device" at bounding box center [511, 77] width 50 height 9
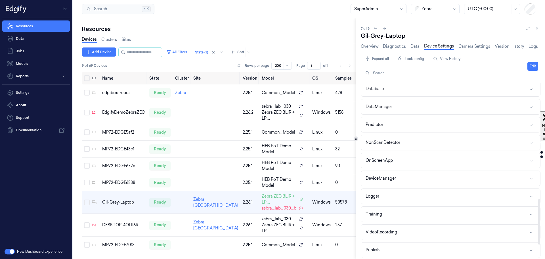
scroll to position [454, 0]
click at [422, 147] on button "NonScanDetector" at bounding box center [450, 142] width 179 height 15
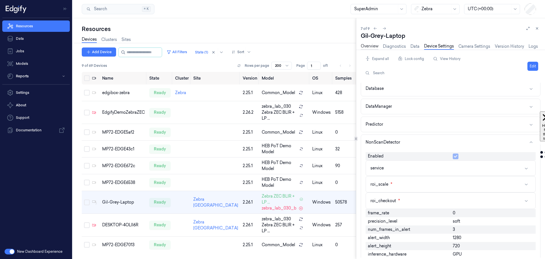
click at [374, 48] on link "Overview" at bounding box center [370, 46] width 18 height 7
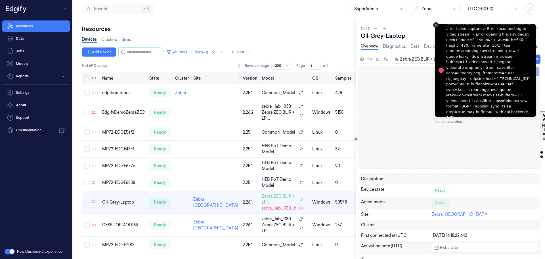
click at [434, 24] on button "Close toast" at bounding box center [436, 25] width 6 height 6
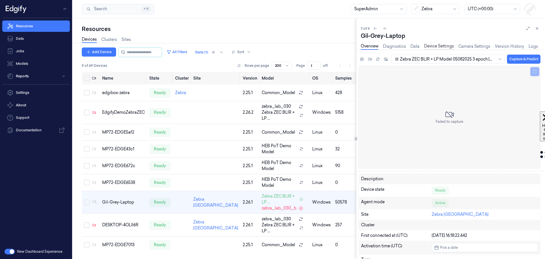
click at [429, 47] on link "Device Settings" at bounding box center [439, 46] width 30 height 7
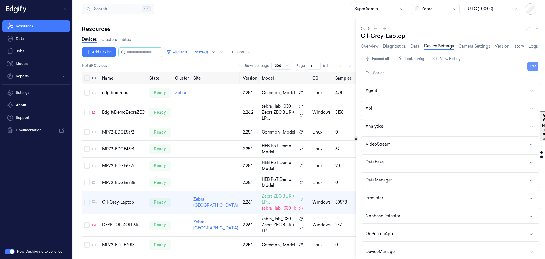
click at [535, 67] on button "Edit" at bounding box center [533, 66] width 11 height 9
click at [460, 217] on button "NonScanDetector" at bounding box center [450, 215] width 179 height 15
click at [455, 231] on button "button" at bounding box center [456, 230] width 6 height 6
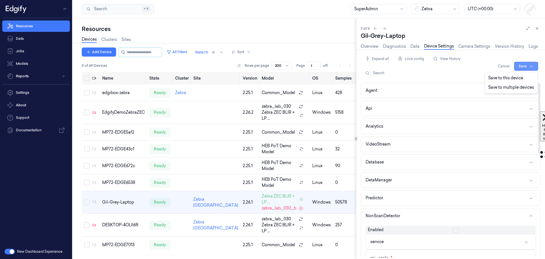
click at [521, 66] on html "Resources Data Jobs Models Reports Settings About Support Documentation New Das…" at bounding box center [272, 129] width 545 height 259
click at [519, 76] on div "Save to this device" at bounding box center [511, 77] width 50 height 9
click at [371, 46] on link "Overview" at bounding box center [370, 46] width 18 height 7
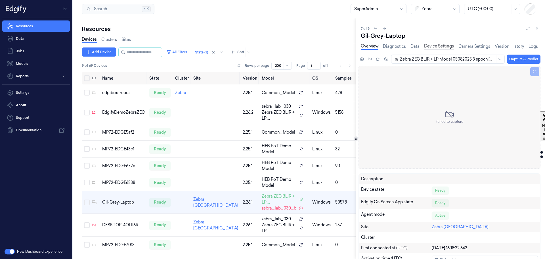
click at [436, 45] on link "Device Settings" at bounding box center [439, 46] width 30 height 7
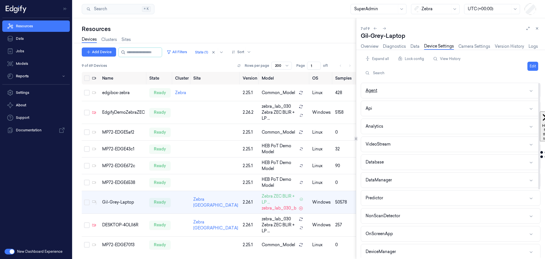
click at [488, 91] on button "Agent" at bounding box center [450, 90] width 179 height 15
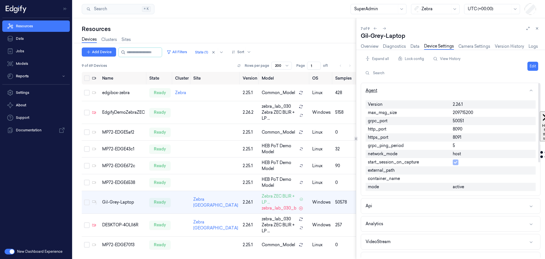
click at [488, 90] on button "Agent" at bounding box center [450, 90] width 179 height 15
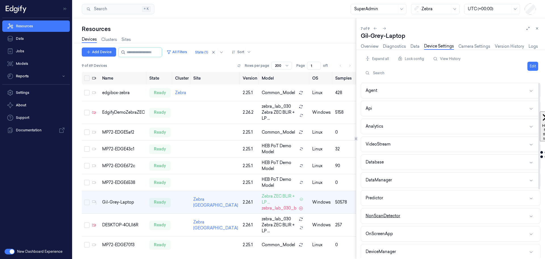
click at [440, 219] on button "NonScanDetector" at bounding box center [450, 215] width 179 height 15
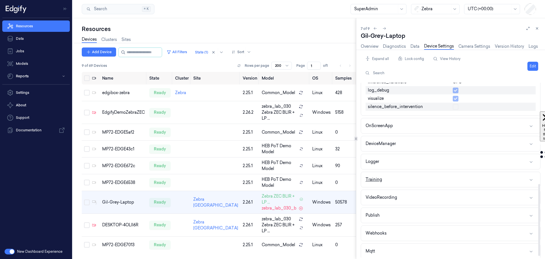
scroll to position [249, 0]
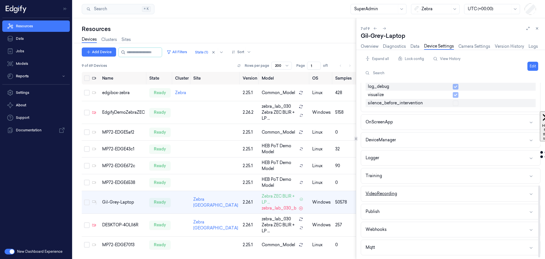
click at [423, 194] on button "VideoRecording" at bounding box center [450, 193] width 179 height 15
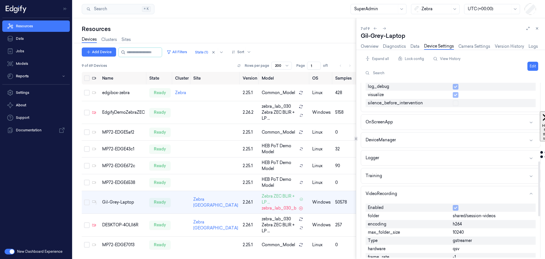
click at [534, 67] on button "Edit" at bounding box center [533, 66] width 11 height 9
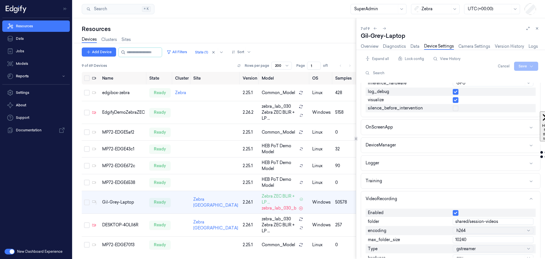
scroll to position [254, 0]
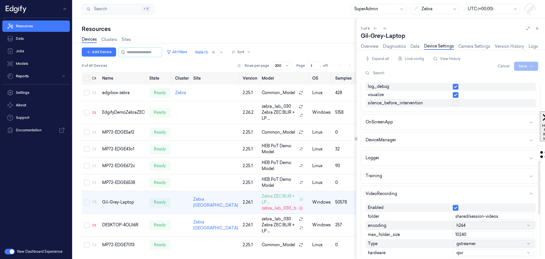
click at [455, 208] on button "button" at bounding box center [456, 208] width 6 height 6
click at [521, 64] on html "Resources Data Jobs Models Reports Settings About Support Documentation New Das…" at bounding box center [272, 129] width 545 height 259
click at [507, 81] on div "Save to this device" at bounding box center [511, 77] width 50 height 9
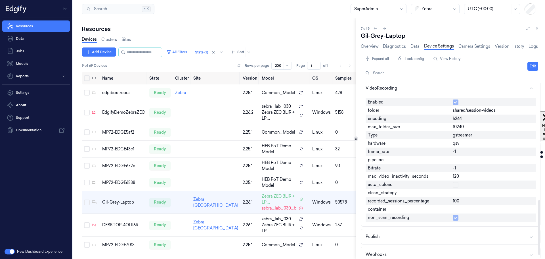
scroll to position [380, 0]
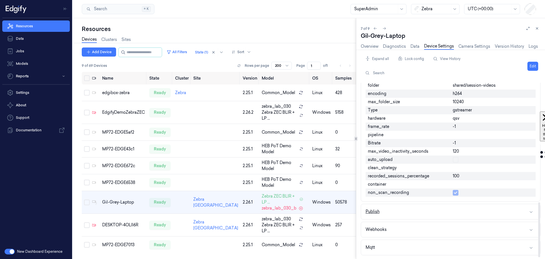
click at [453, 214] on button "Publish" at bounding box center [450, 211] width 179 height 15
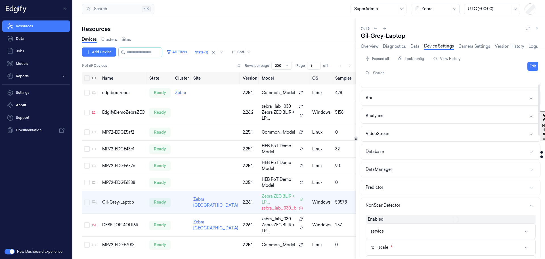
scroll to position [0, 0]
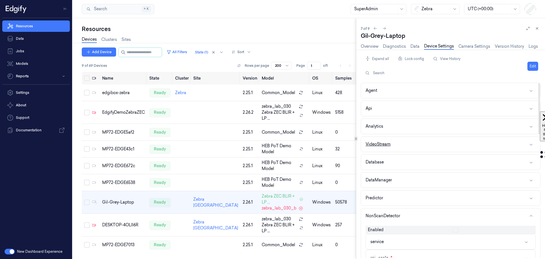
click at [450, 145] on button "VideoStream" at bounding box center [450, 144] width 179 height 15
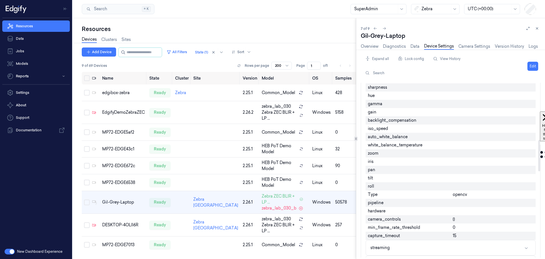
scroll to position [369, 0]
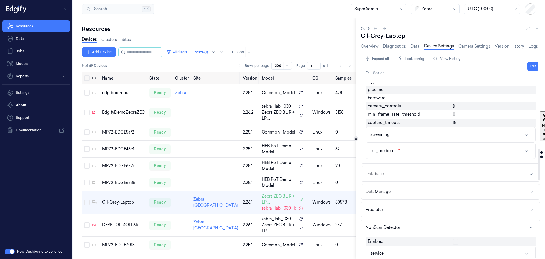
click at [457, 226] on button "NonScanDetector" at bounding box center [450, 227] width 179 height 15
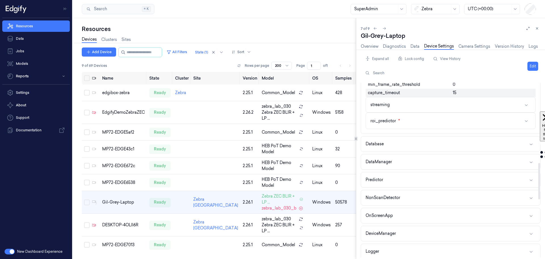
scroll to position [426, 0]
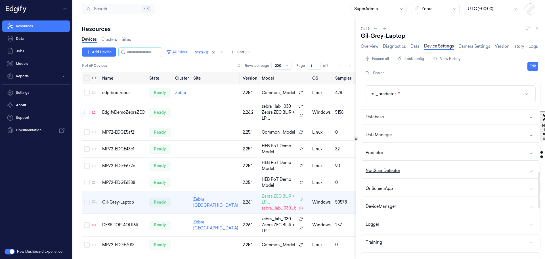
click at [445, 171] on button "NonScanDetector" at bounding box center [450, 170] width 179 height 15
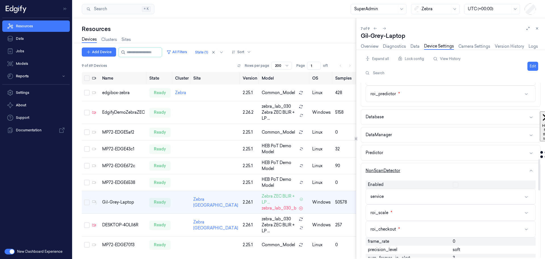
click at [445, 171] on button "NonScanDetector" at bounding box center [450, 170] width 179 height 15
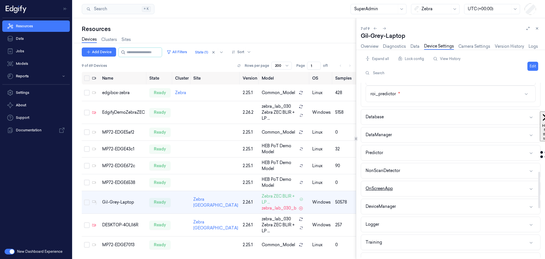
click at [443, 189] on button "OnScreenApp" at bounding box center [450, 188] width 179 height 15
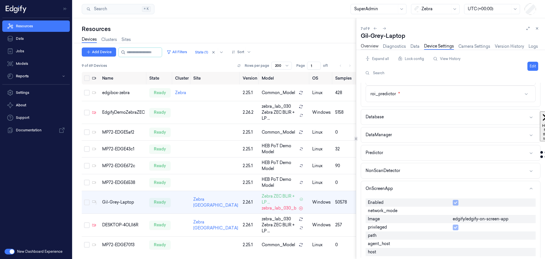
click at [369, 47] on link "Overview" at bounding box center [370, 46] width 18 height 7
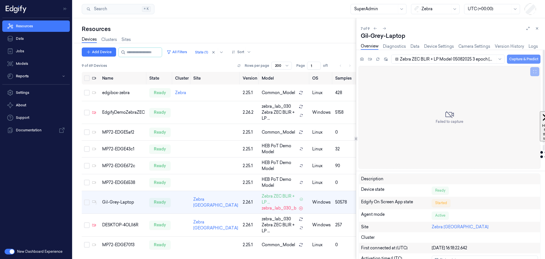
click at [517, 59] on button "Capture & Predict" at bounding box center [524, 59] width 34 height 9
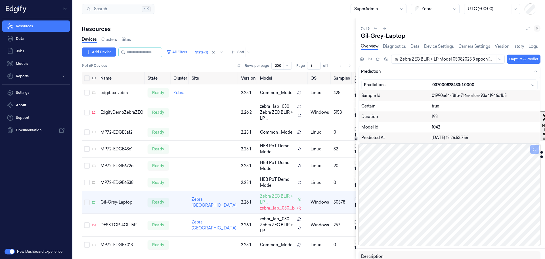
click at [537, 29] on icon at bounding box center [537, 28] width 4 height 4
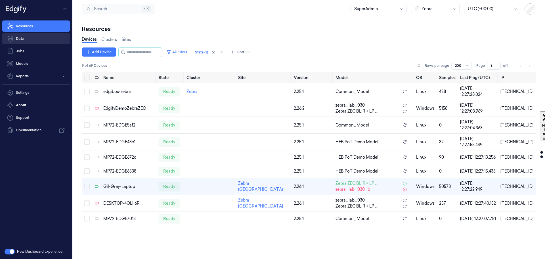
click at [27, 39] on link "Data" at bounding box center [36, 38] width 68 height 11
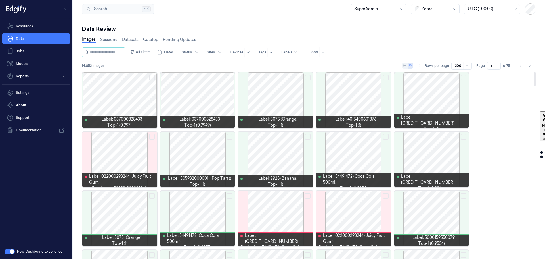
click at [151, 78] on button "Select row" at bounding box center [152, 78] width 6 height 6
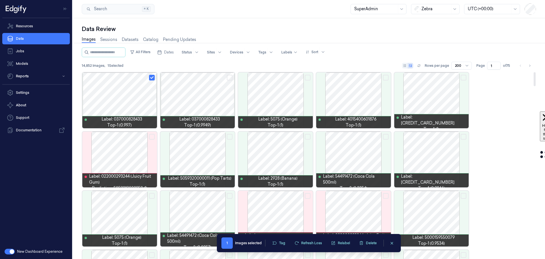
click at [231, 78] on button "Select row" at bounding box center [230, 78] width 6 height 6
click at [373, 244] on button "Delete" at bounding box center [368, 243] width 24 height 9
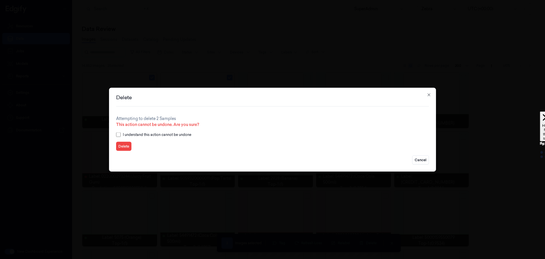
click at [125, 146] on button "Delete" at bounding box center [123, 145] width 15 height 9
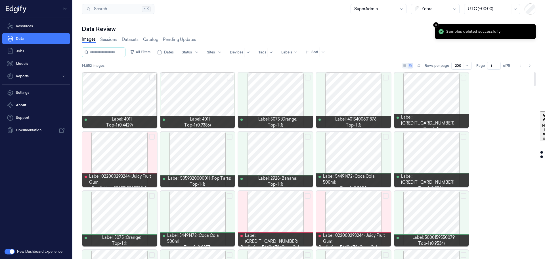
click at [152, 78] on button "Select row" at bounding box center [152, 78] width 6 height 6
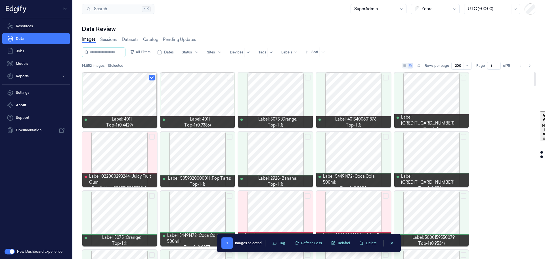
click at [229, 78] on button "Select row" at bounding box center [230, 78] width 6 height 6
click at [366, 241] on button "Delete" at bounding box center [368, 243] width 24 height 9
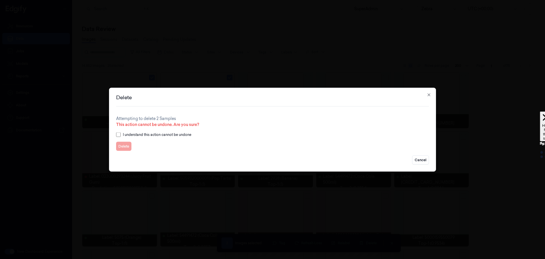
click at [124, 133] on label "I understand this action cannot be undone" at bounding box center [157, 134] width 68 height 5
click at [123, 145] on button "Delete" at bounding box center [123, 145] width 15 height 9
